Goal: Task Accomplishment & Management: Complete application form

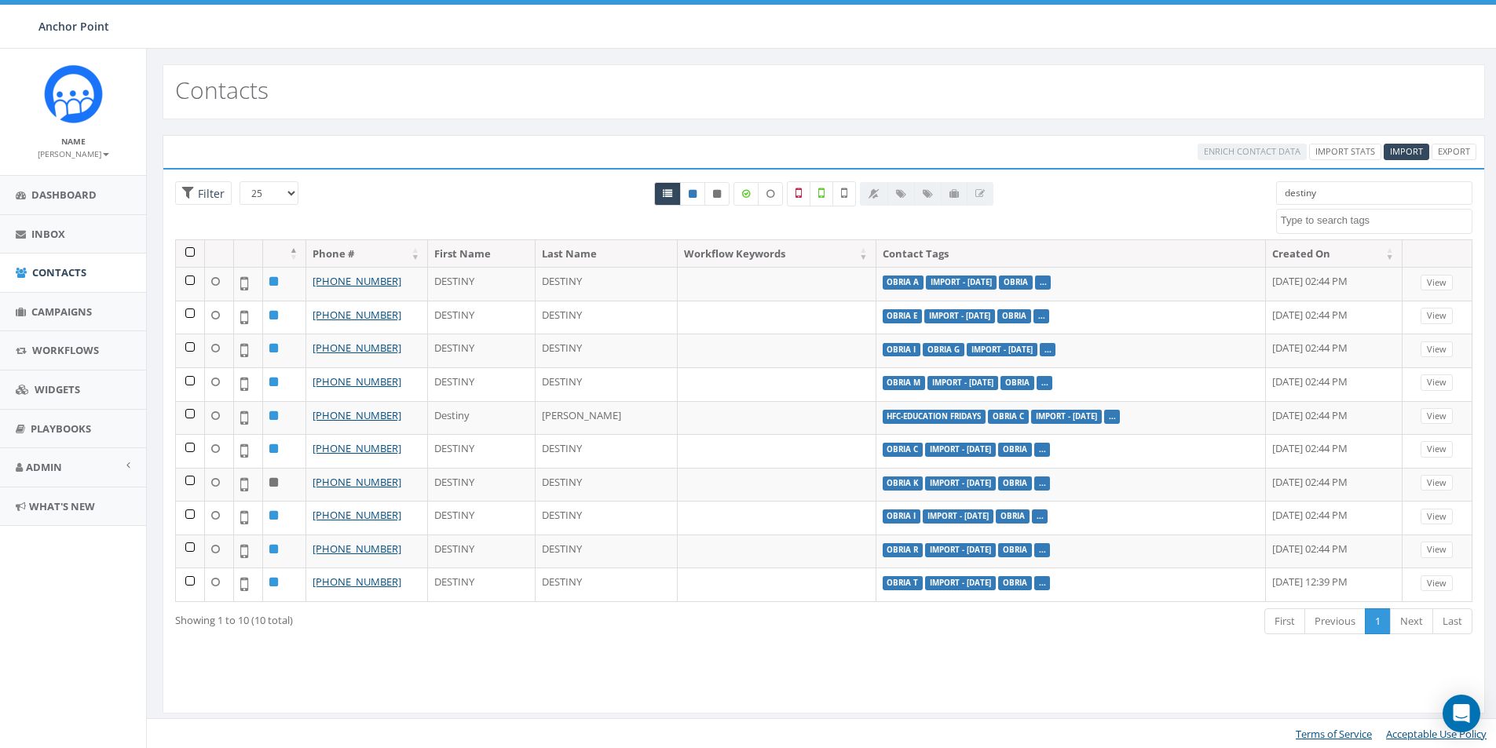
select select
drag, startPoint x: 1324, startPoint y: 192, endPoint x: 1263, endPoint y: 199, distance: 60.8
click at [1264, 199] on div "destiny 0613 Donor Dinner 2024/09/12 2024 gala 22 gala guest 911 board book CH2…" at bounding box center [1374, 207] width 220 height 53
click at [1411, 149] on span "Import" at bounding box center [1406, 151] width 33 height 12
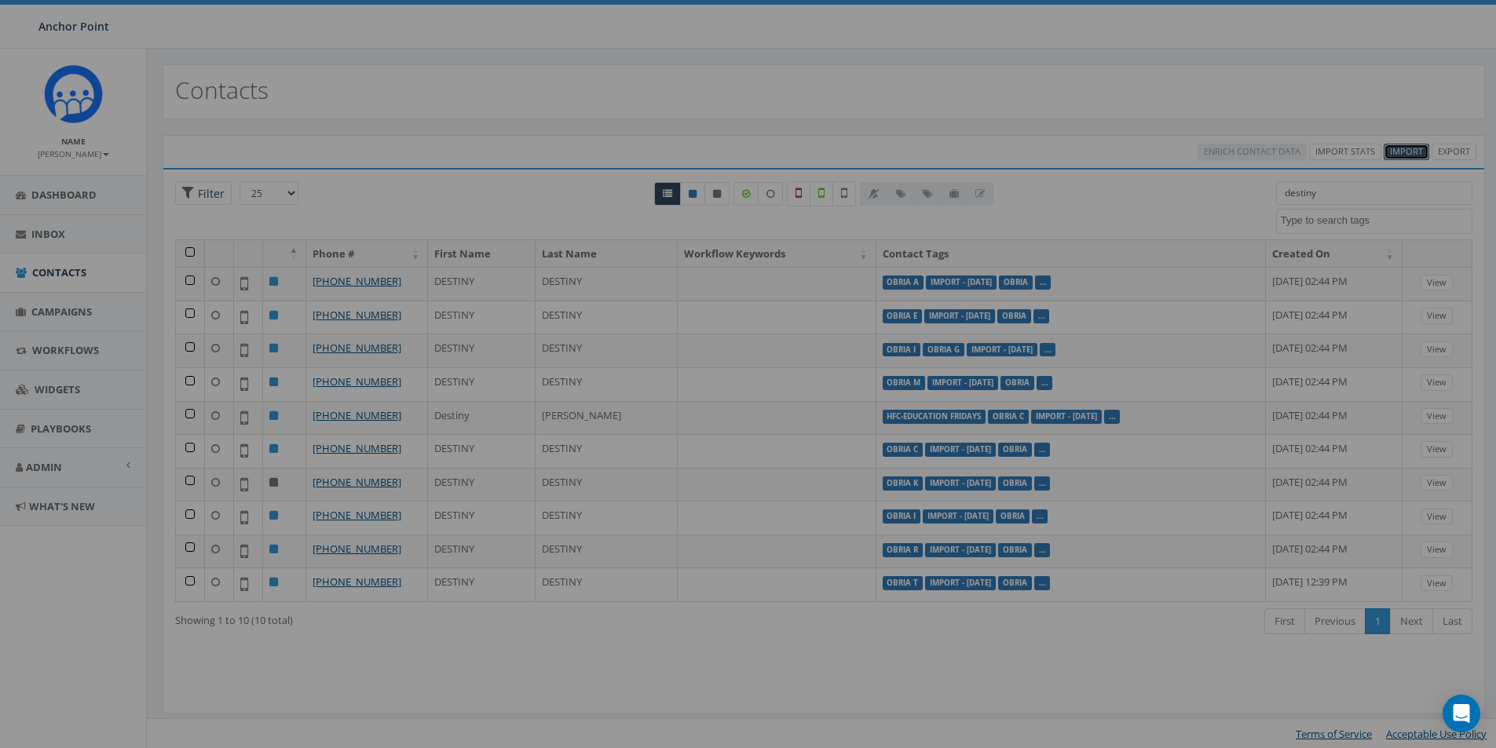
select select
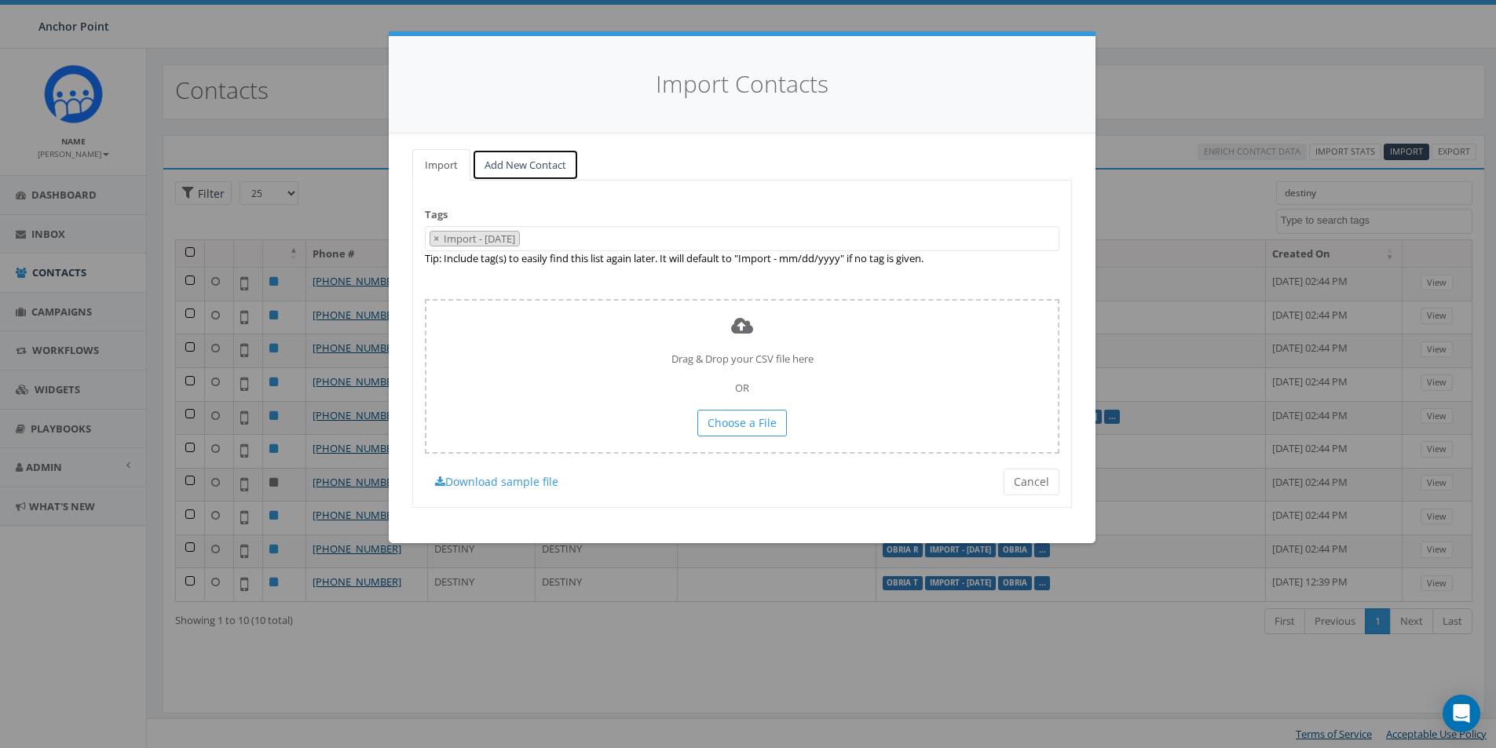
click at [513, 169] on link "Add New Contact" at bounding box center [525, 165] width 107 height 32
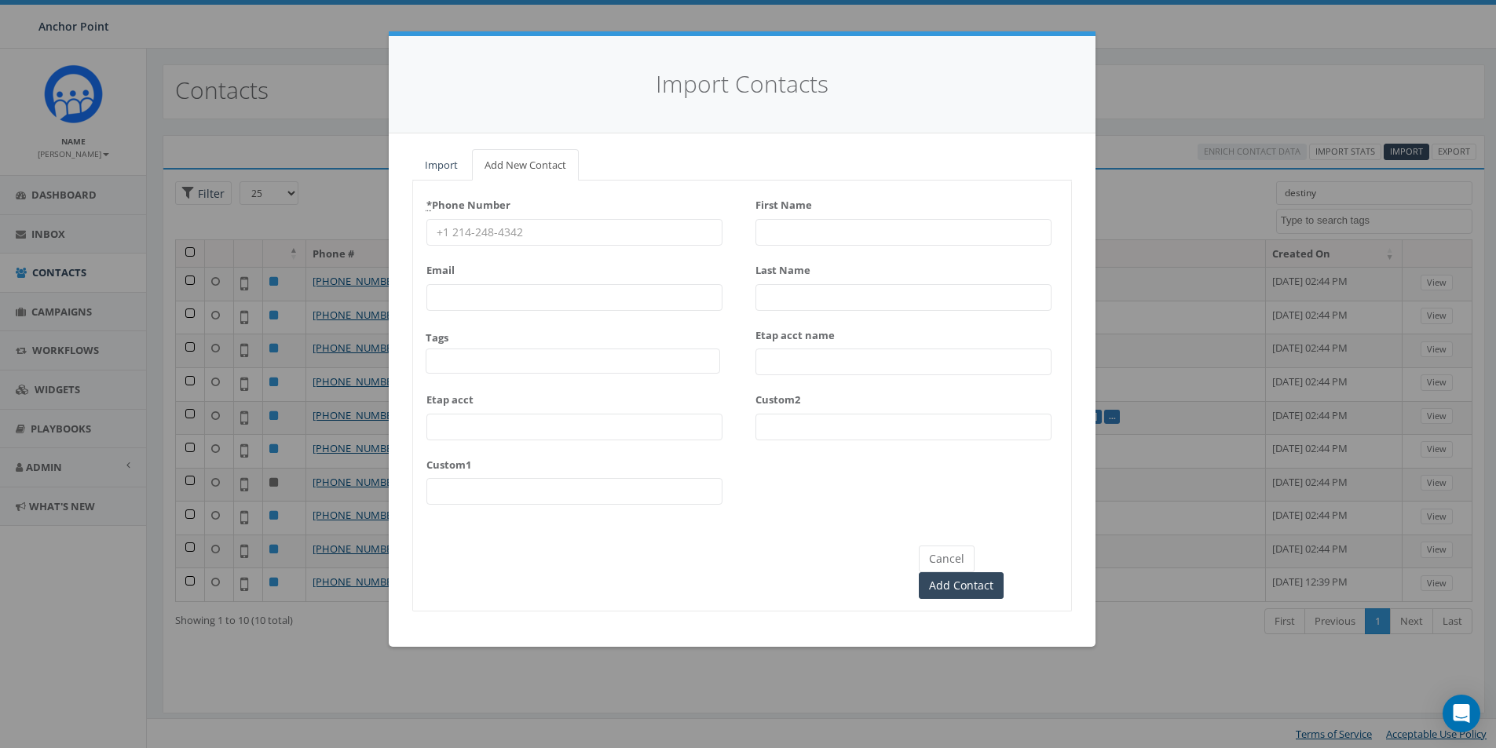
click at [497, 232] on input "* Phone Number" at bounding box center [574, 232] width 296 height 27
type input "713-257-4267"
click at [479, 357] on span at bounding box center [573, 361] width 294 height 25
type textarea "HFC"
select select "HFC-Education Fridays"
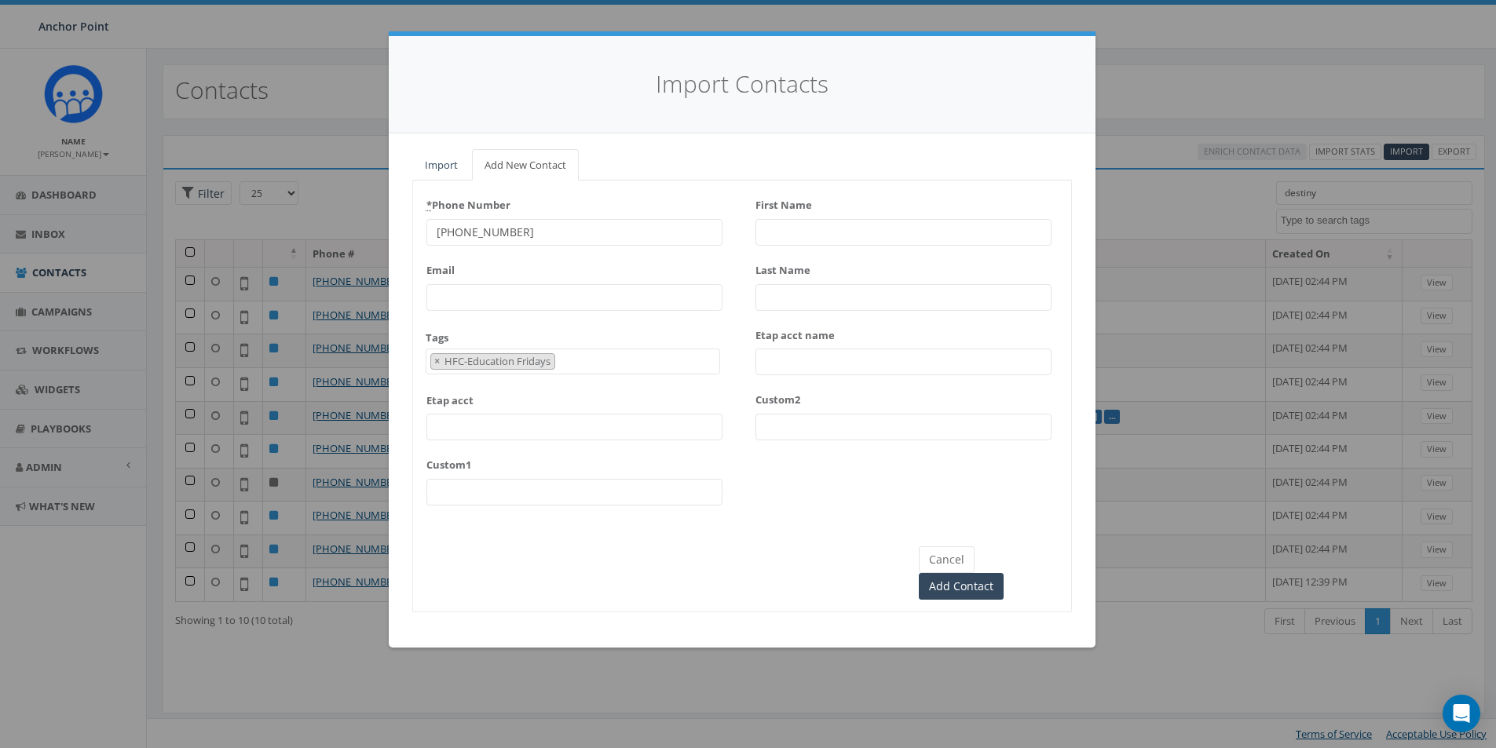
scroll to position [477, 0]
click at [832, 230] on input "First Name" at bounding box center [903, 232] width 296 height 27
type input "Sandra"
type input "Lopez"
click at [1003, 573] on input "Add Contact" at bounding box center [961, 586] width 85 height 27
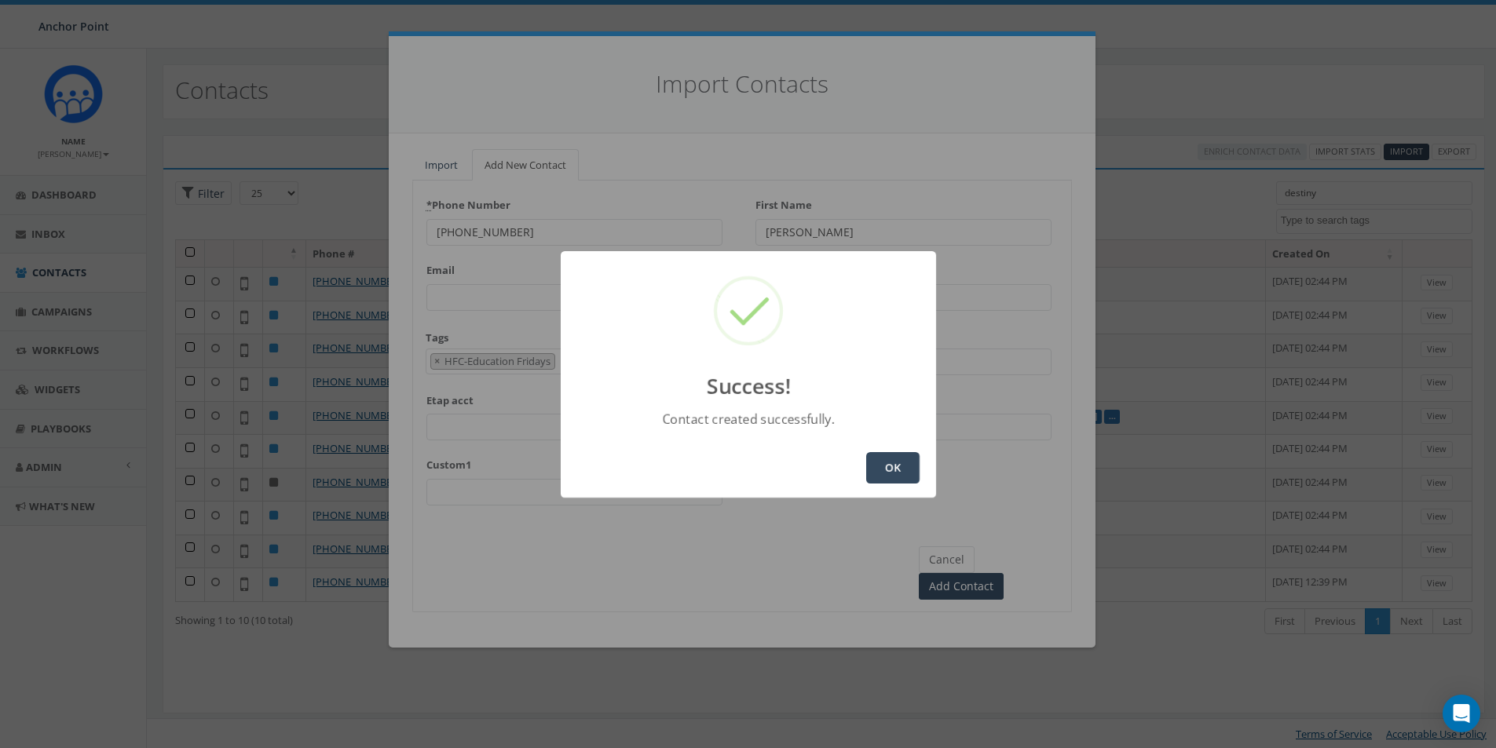
click at [910, 470] on button "OK" at bounding box center [892, 467] width 53 height 31
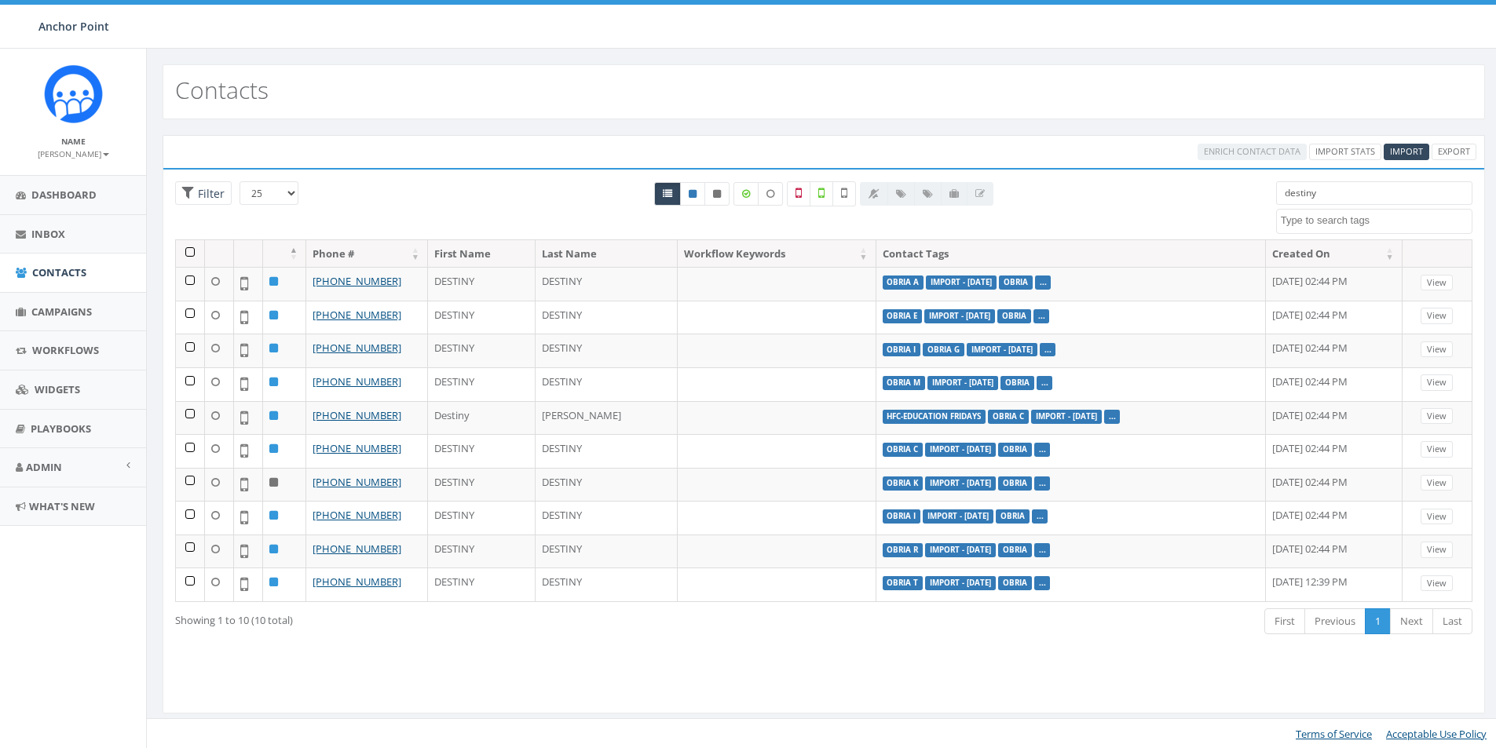
select select
